Goal: Navigation & Orientation: Find specific page/section

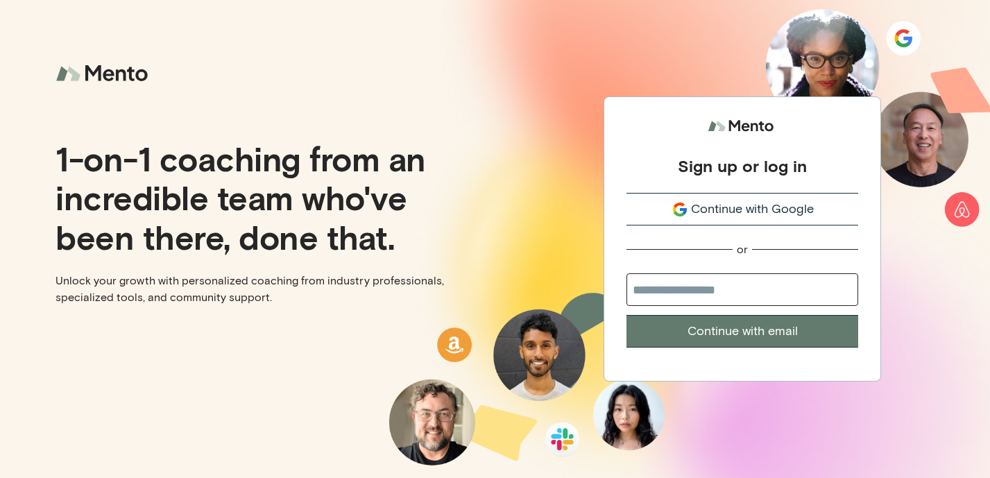
click at [714, 212] on span "Continue with Google" at bounding box center [752, 209] width 123 height 19
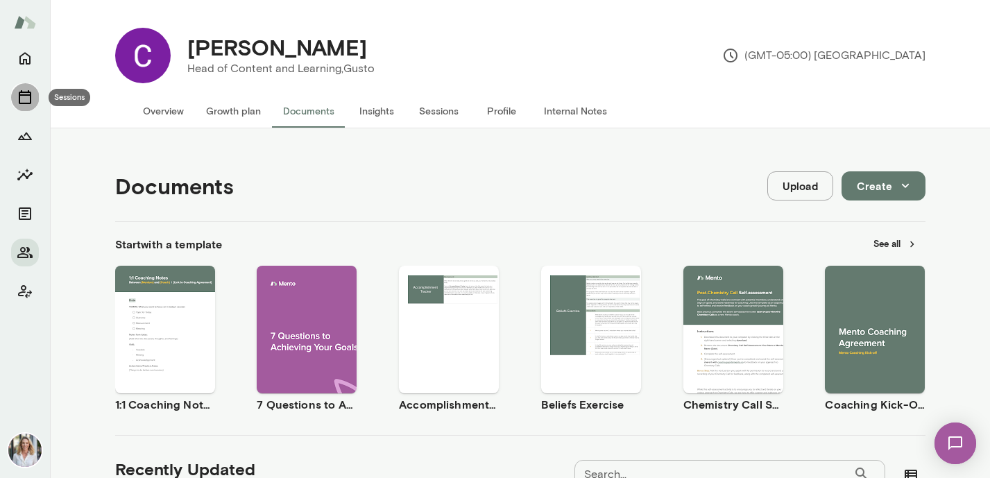
click at [28, 89] on icon "Sessions" at bounding box center [25, 97] width 17 height 17
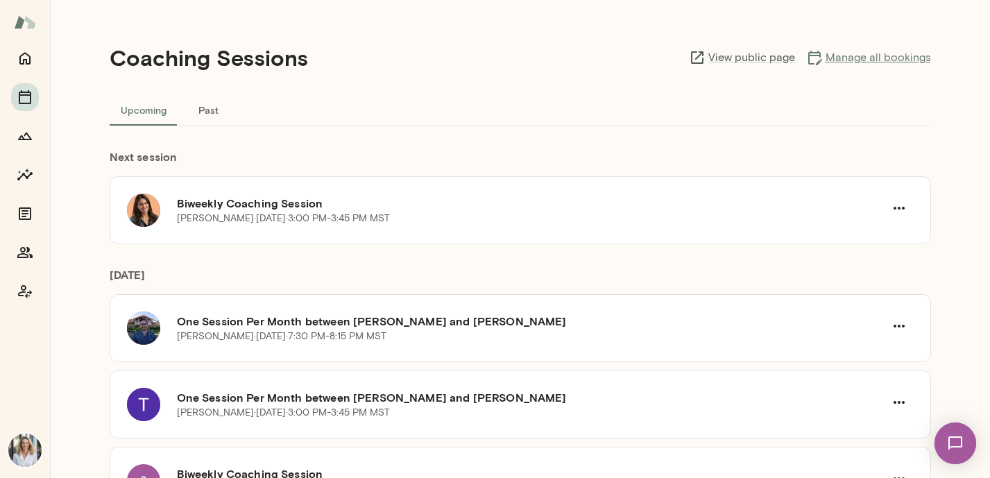
click at [908, 59] on link "Manage all bookings" at bounding box center [868, 57] width 125 height 17
click at [750, 58] on link "View public page" at bounding box center [742, 57] width 106 height 17
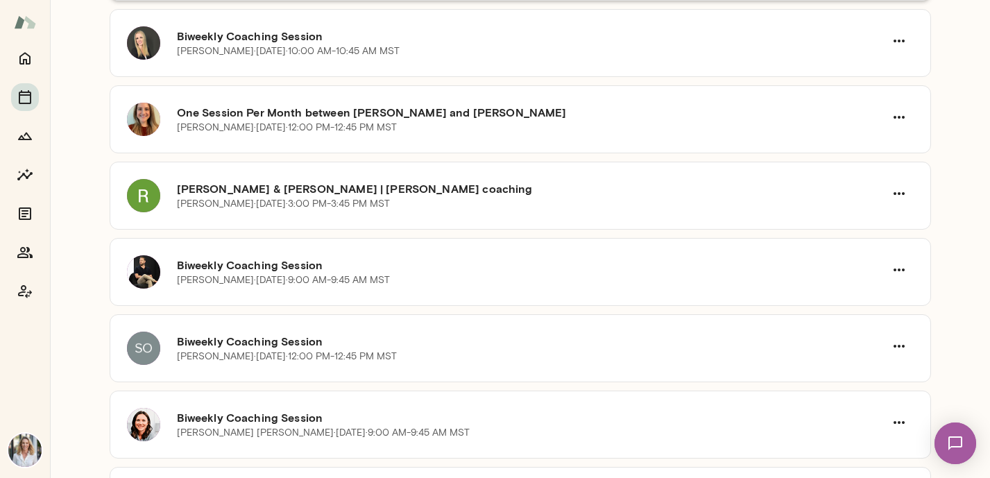
scroll to position [541, 0]
